Goal: Task Accomplishment & Management: Manage account settings

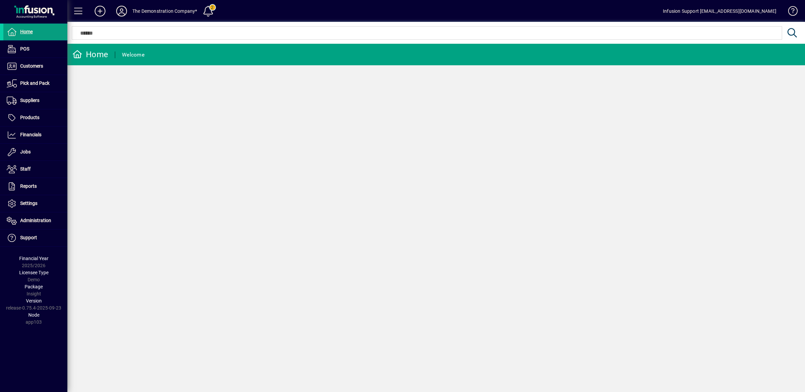
click at [125, 14] on icon at bounding box center [121, 11] width 13 height 11
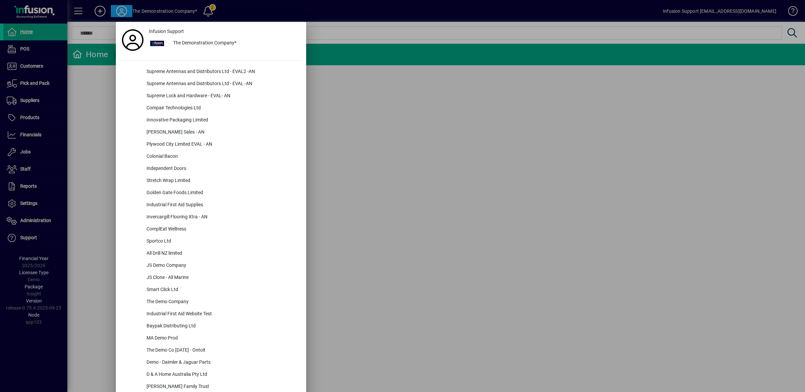
click at [686, 97] on div at bounding box center [402, 196] width 805 height 392
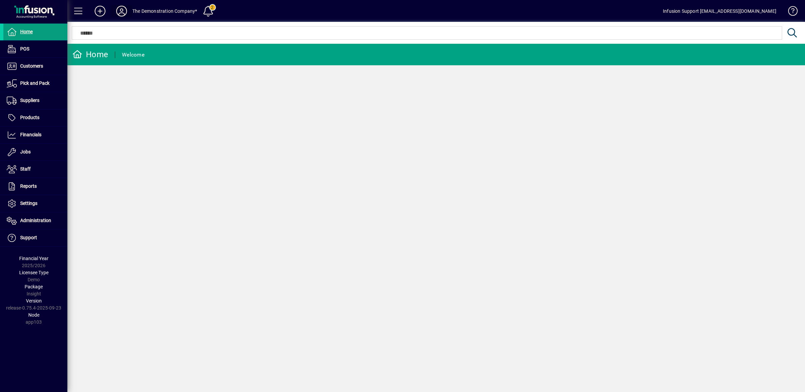
click at [118, 10] on icon at bounding box center [121, 11] width 13 height 11
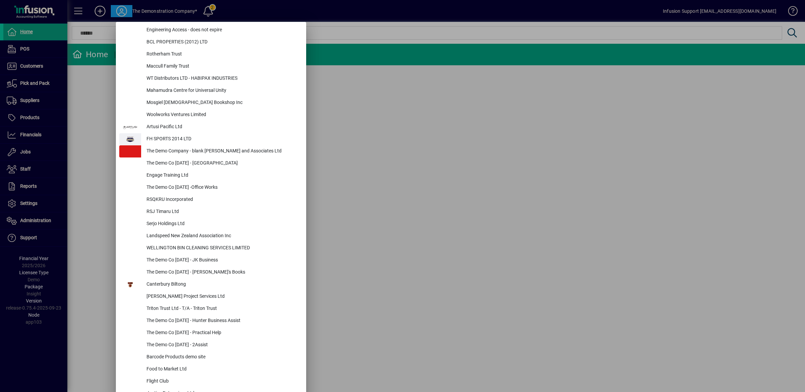
scroll to position [2524, 0]
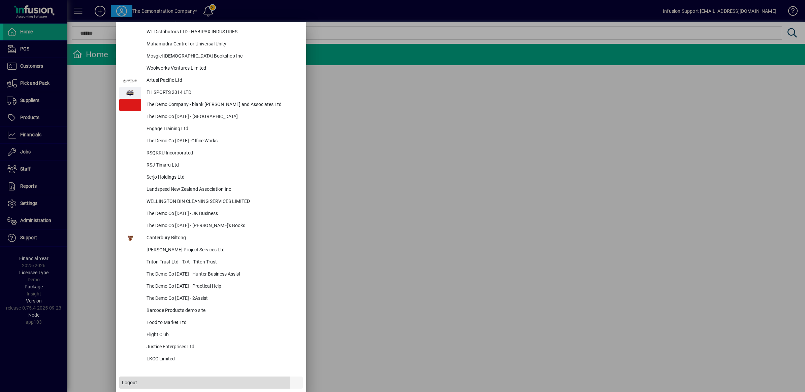
click at [135, 383] on span "Logout" at bounding box center [129, 382] width 15 height 7
